Goal: Navigation & Orientation: Understand site structure

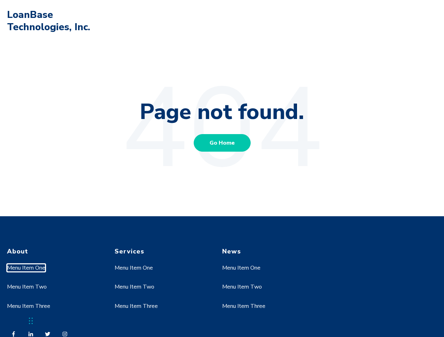
click at [26, 268] on link "Menu Item One" at bounding box center [26, 268] width 38 height 8
click at [26, 287] on link "Menu Item Two" at bounding box center [27, 287] width 40 height 8
click at [134, 268] on link "Menu Item One" at bounding box center [134, 268] width 38 height 8
click at [134, 287] on link "Menu Item Two" at bounding box center [135, 287] width 40 height 8
click at [136, 306] on link "Menu Item Three" at bounding box center [136, 307] width 43 height 8
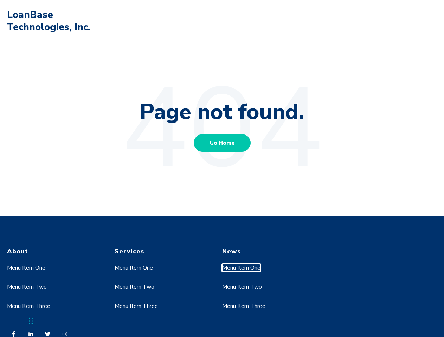
click at [241, 268] on link "Menu Item One" at bounding box center [241, 268] width 38 height 8
click at [241, 287] on link "Menu Item Two" at bounding box center [242, 287] width 40 height 8
click at [244, 306] on link "Menu Item Three" at bounding box center [243, 307] width 43 height 8
click at [31, 321] on div "Chat Widget" at bounding box center [17, 321] width 35 height 34
